Goal: Task Accomplishment & Management: Complete application form

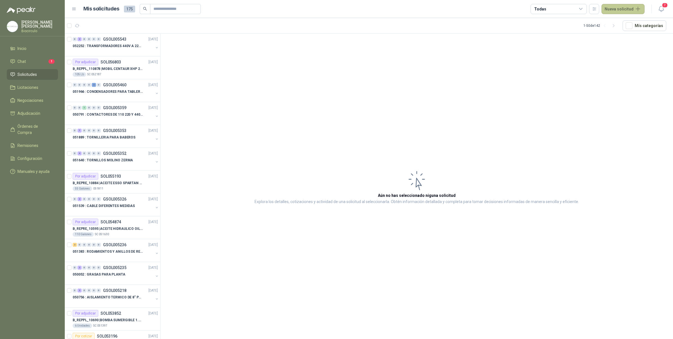
click at [628, 9] on button "Nueva solicitud" at bounding box center [623, 9] width 43 height 10
click at [614, 19] on link "Solicitud" at bounding box center [630, 22] width 48 height 10
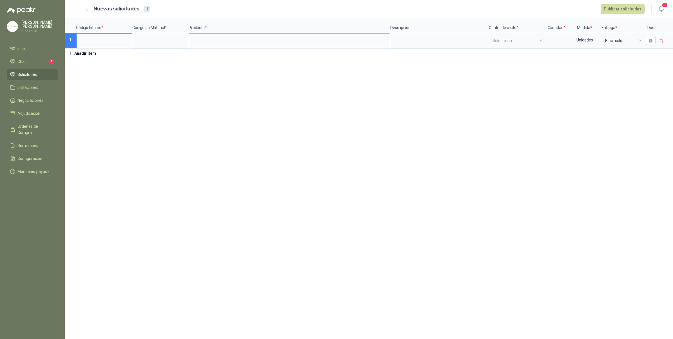
click at [205, 40] on input at bounding box center [289, 39] width 201 height 11
click at [559, 38] on input at bounding box center [556, 39] width 21 height 11
type input "*"
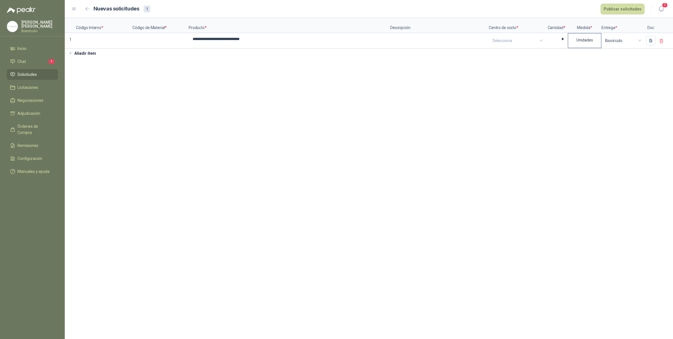
click at [580, 43] on div "Unidades" at bounding box center [584, 40] width 33 height 13
click at [584, 94] on button "Metros" at bounding box center [585, 95] width 29 height 9
click at [157, 35] on input at bounding box center [160, 39] width 55 height 11
click at [106, 45] on input at bounding box center [104, 39] width 55 height 11
click at [83, 41] on input "******" at bounding box center [104, 39] width 55 height 11
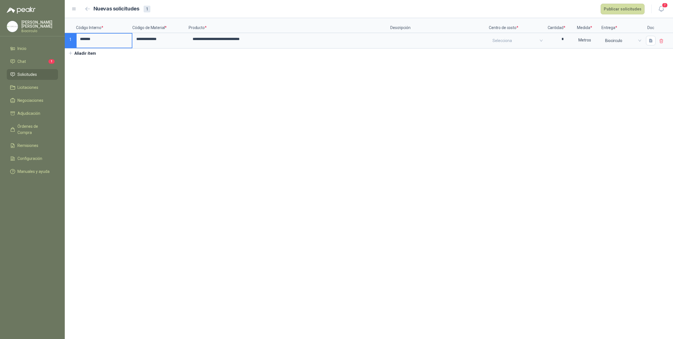
click at [78, 40] on input "******" at bounding box center [104, 39] width 55 height 11
type input "*********"
click at [528, 45] on input "search" at bounding box center [517, 41] width 49 height 14
click at [516, 66] on div "Mantenimiento" at bounding box center [517, 64] width 46 height 6
click at [634, 6] on button "Publicar solicitudes" at bounding box center [623, 9] width 44 height 11
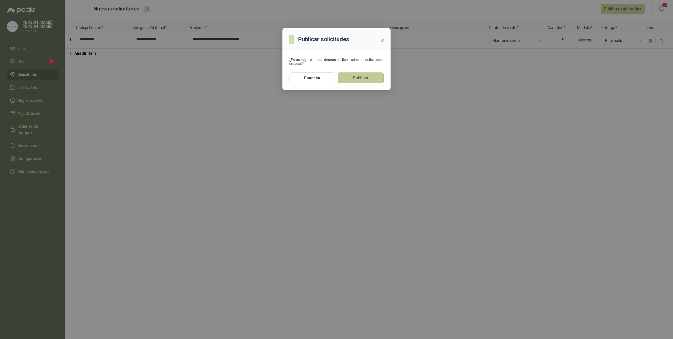
click at [359, 77] on button "Publicar" at bounding box center [361, 77] width 46 height 11
